Goal: Find specific page/section: Find specific page/section

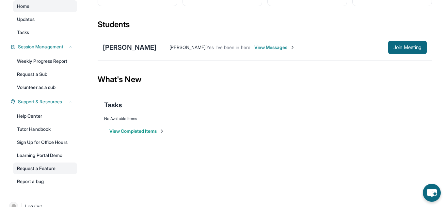
scroll to position [75, 0]
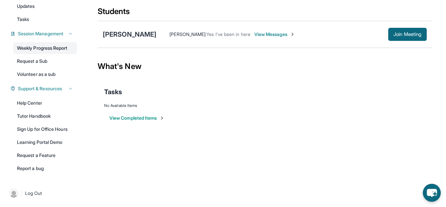
click at [68, 47] on link "Weekly Progress Report" at bounding box center [45, 48] width 64 height 12
